Goal: Navigation & Orientation: Find specific page/section

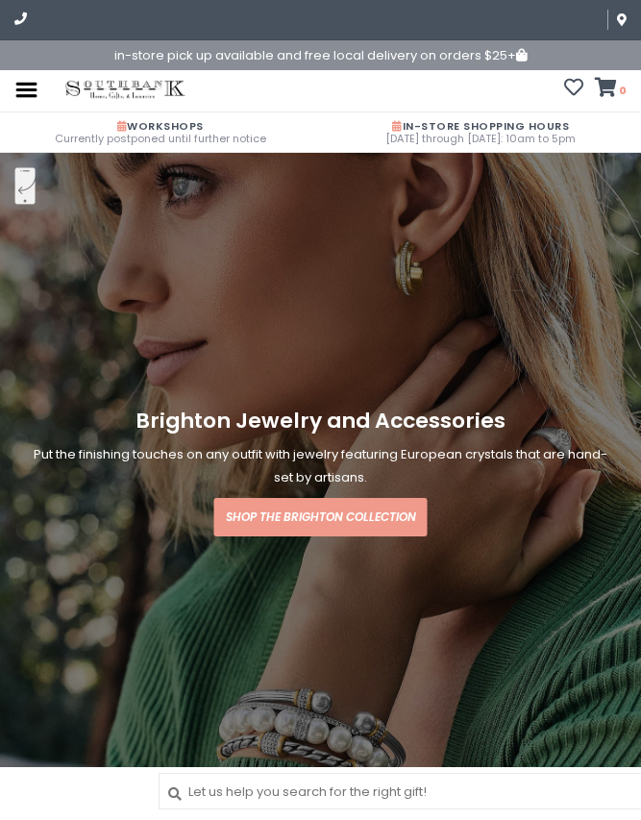
click at [37, 88] on img at bounding box center [26, 90] width 24 height 24
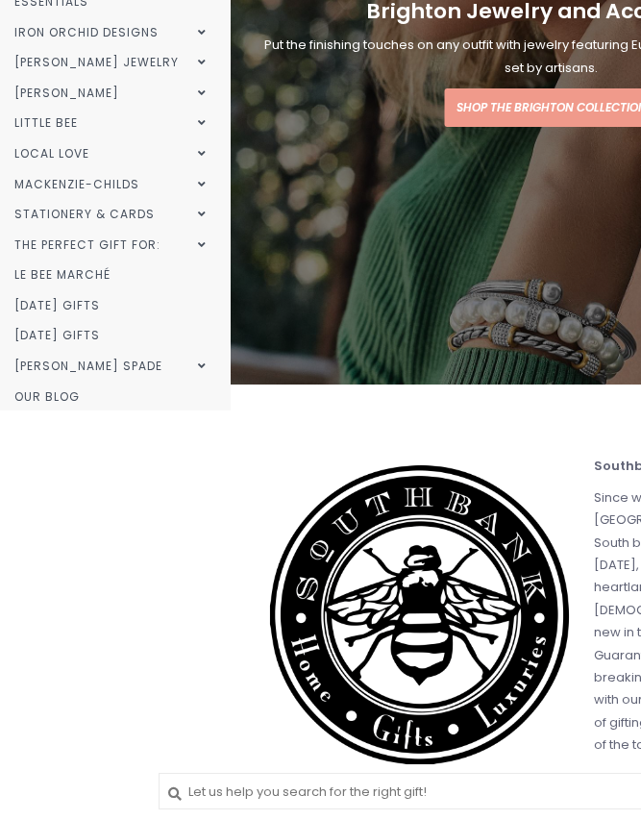
scroll to position [411, 0]
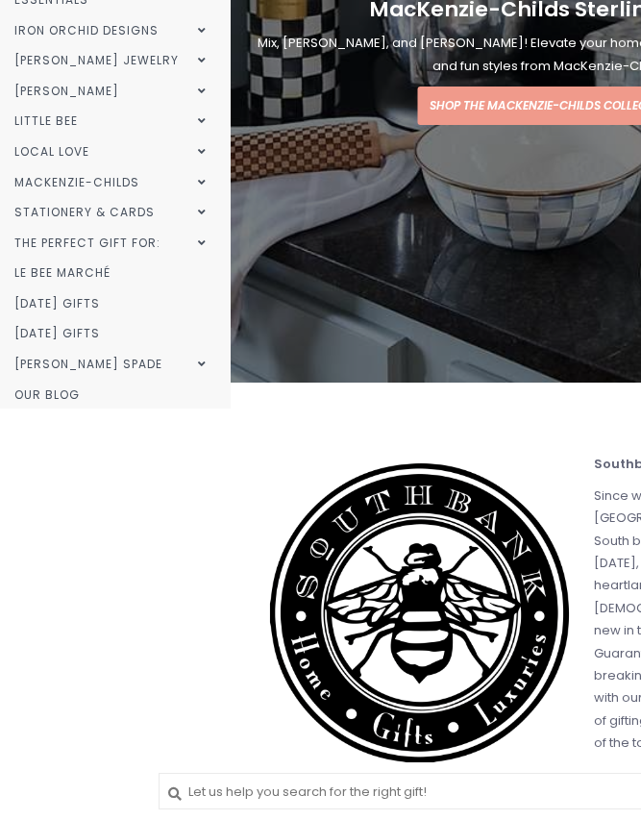
click at [79, 167] on link "MacKenzie-Childs" at bounding box center [113, 182] width 226 height 31
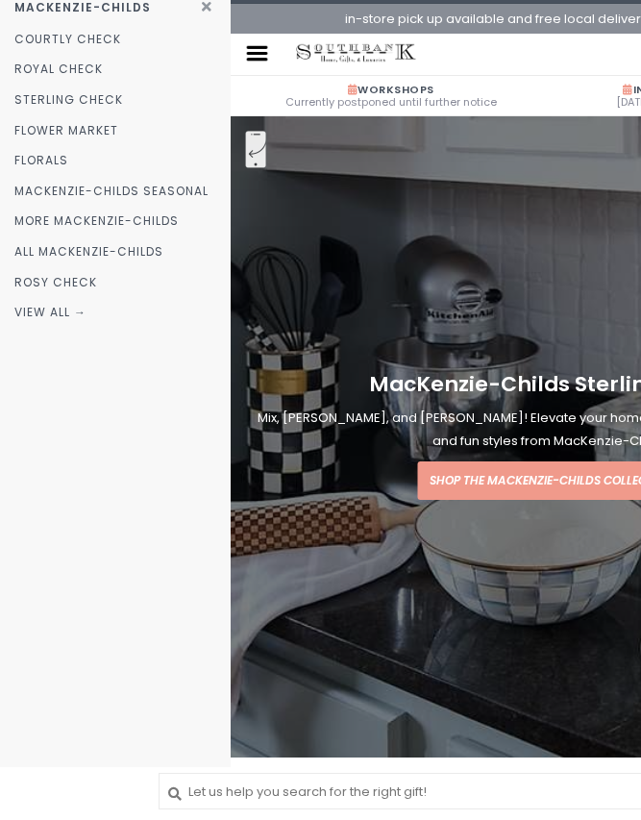
scroll to position [50, 0]
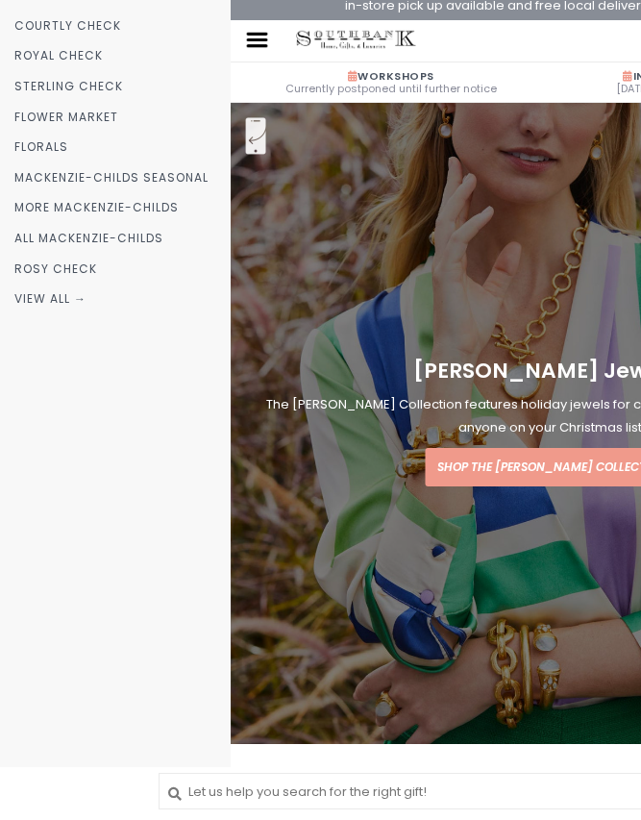
click at [38, 285] on link "View all →" at bounding box center [115, 299] width 231 height 31
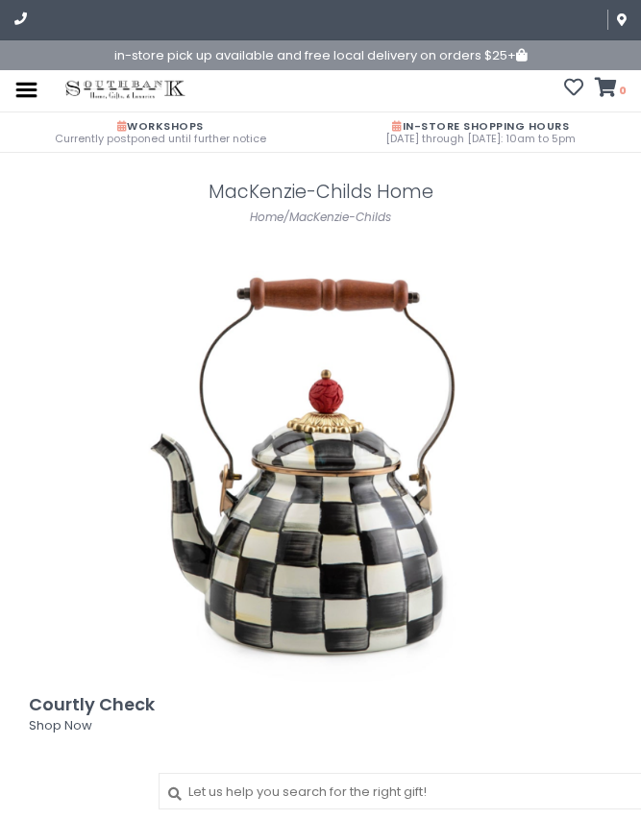
click at [29, 100] on img at bounding box center [26, 90] width 24 height 24
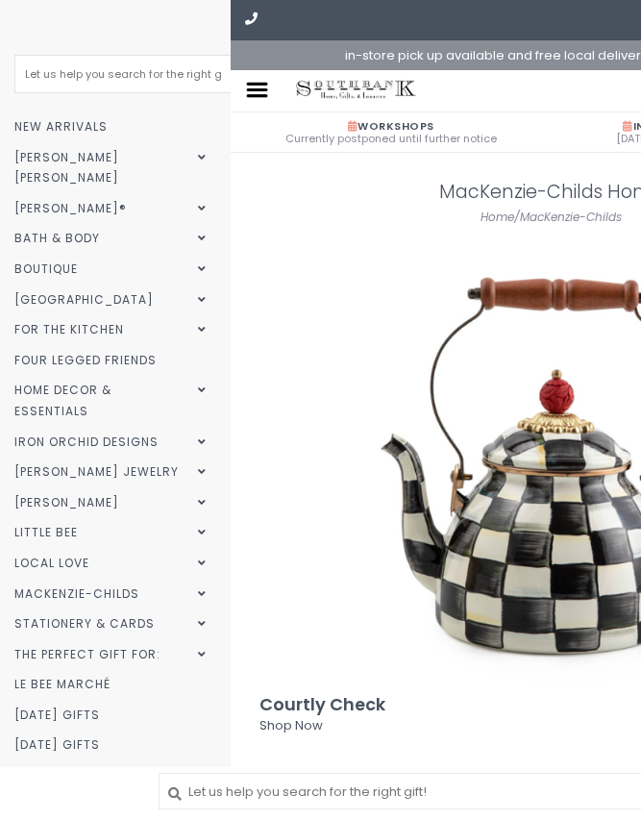
click at [73, 375] on link "Home Decor & Essentials" at bounding box center [113, 400] width 226 height 51
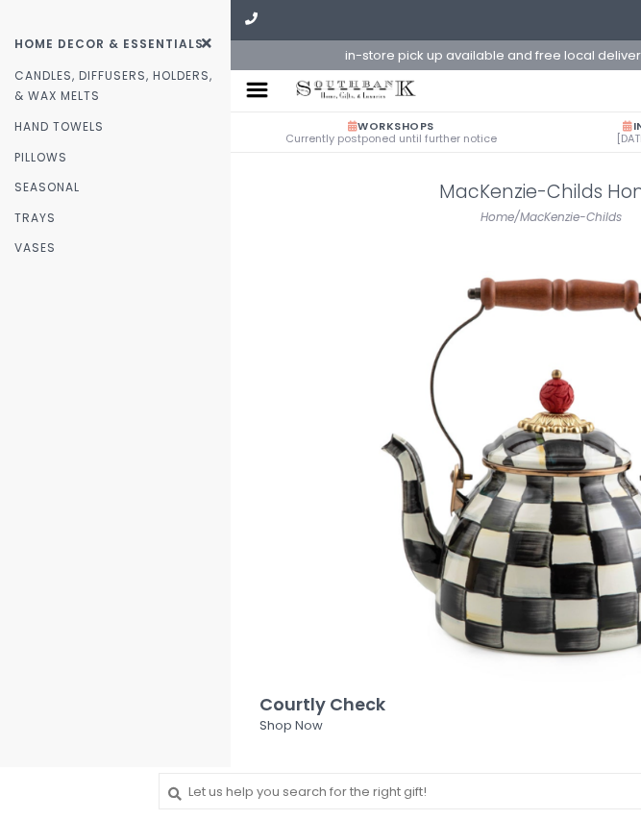
click at [38, 119] on link "Hand Towels" at bounding box center [115, 127] width 231 height 31
